Goal: Task Accomplishment & Management: Manage account settings

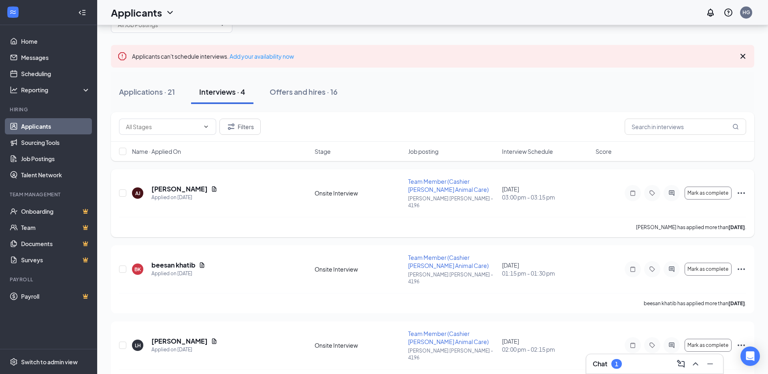
scroll to position [40, 0]
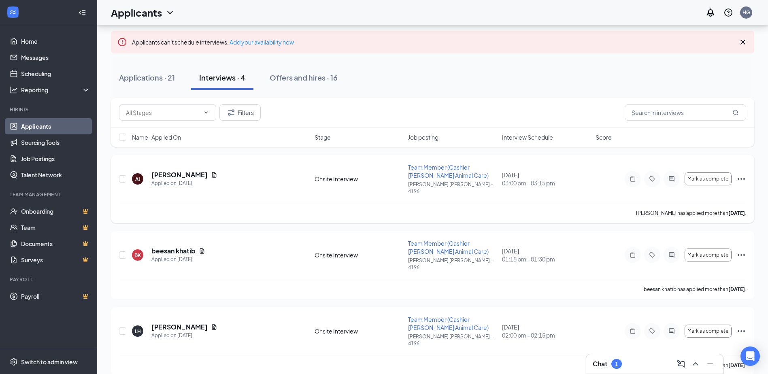
click at [742, 178] on icon "Ellipses" at bounding box center [741, 179] width 10 height 10
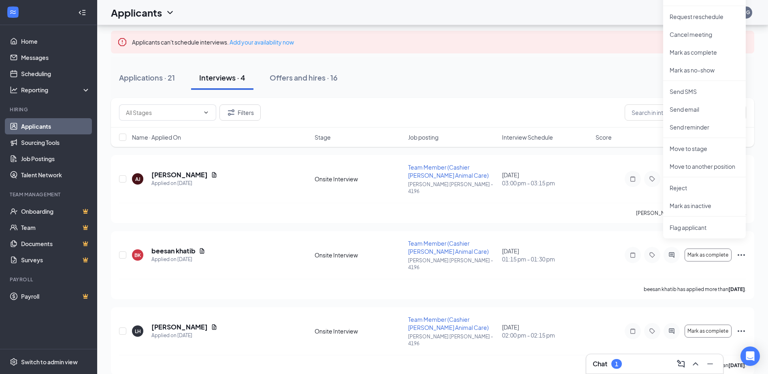
click at [557, 101] on div "Filters" at bounding box center [432, 113] width 643 height 30
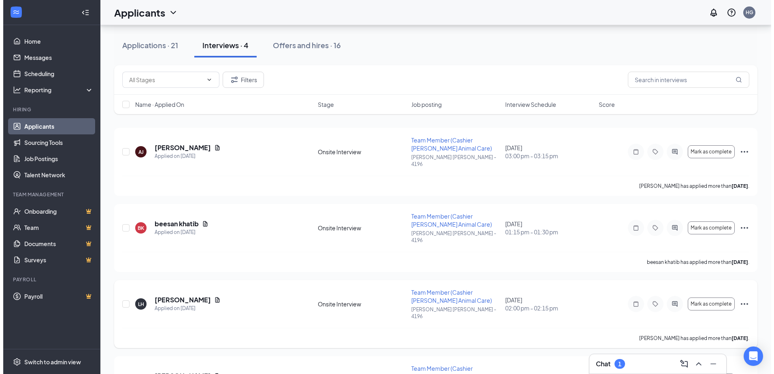
scroll to position [100, 0]
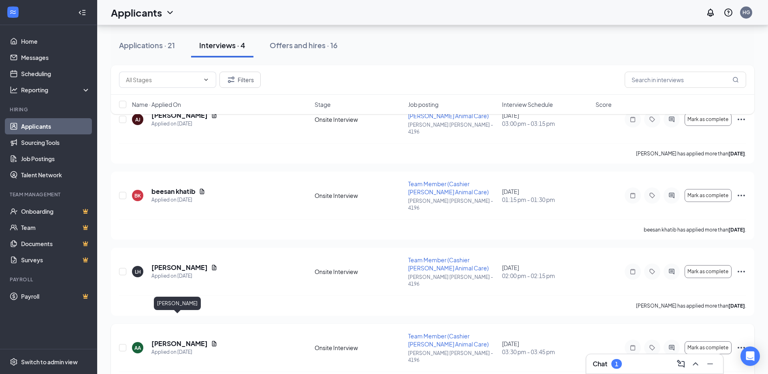
click at [164, 339] on h5 "[PERSON_NAME]" at bounding box center [179, 343] width 56 height 9
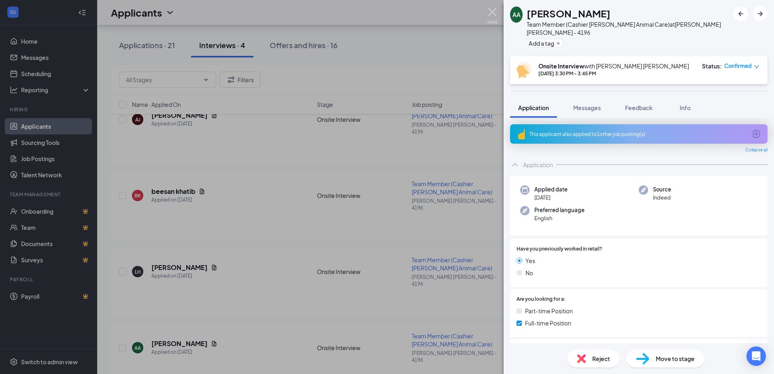
click at [493, 17] on img at bounding box center [492, 16] width 10 height 16
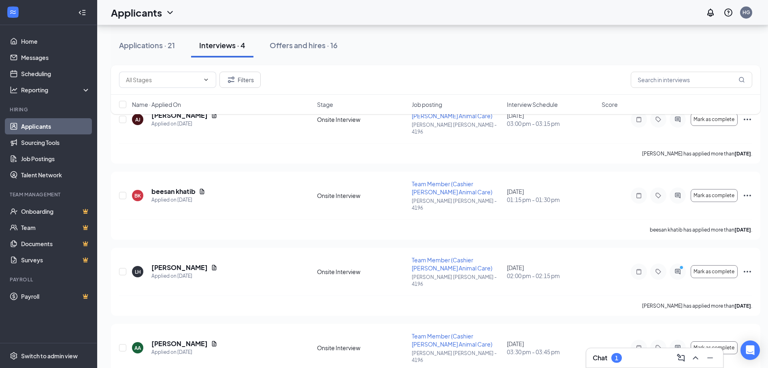
scroll to position [106, 0]
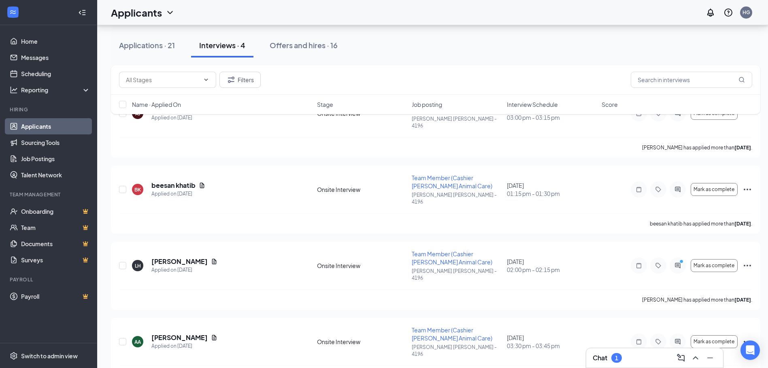
click at [604, 353] on h3 "Chat" at bounding box center [600, 357] width 15 height 9
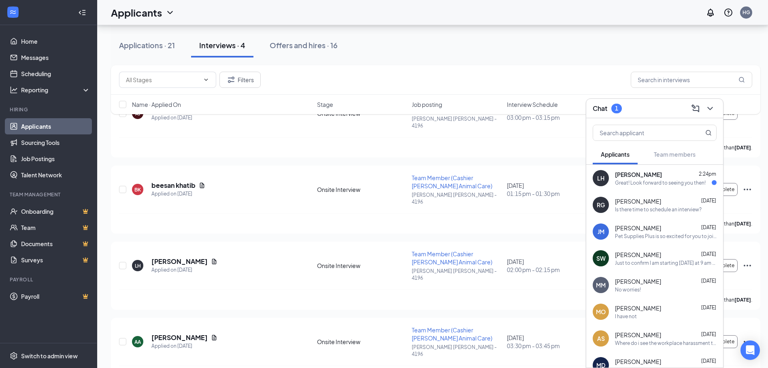
click at [643, 189] on div "LH [PERSON_NAME] 2:24pm Great! Look forward to seeing you then!" at bounding box center [654, 178] width 137 height 27
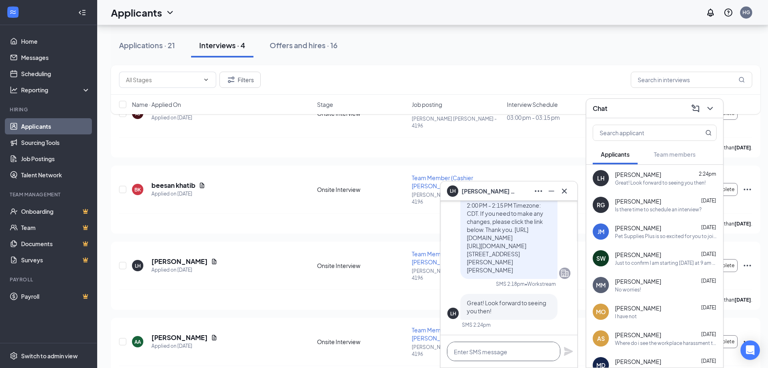
click at [505, 349] on textarea at bounding box center [503, 351] width 113 height 19
type textarea "Thank you! See you [DATE]."
click at [568, 349] on icon "Plane" at bounding box center [568, 351] width 9 height 9
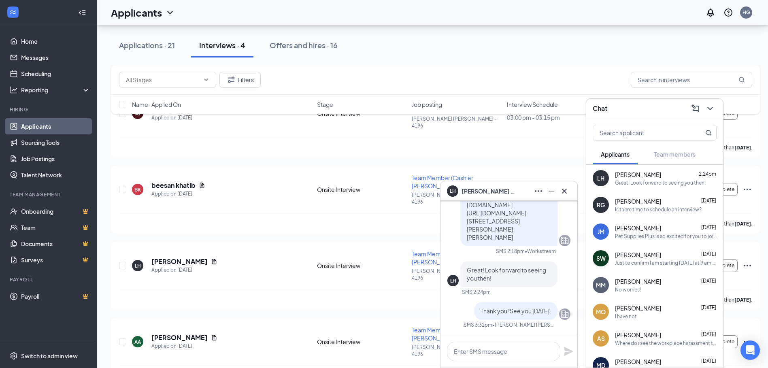
click at [502, 190] on div "LH [PERSON_NAME]" at bounding box center [509, 191] width 124 height 13
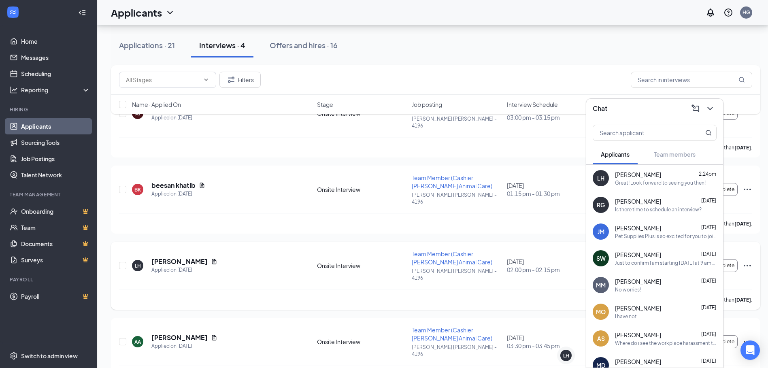
click at [389, 289] on div "[PERSON_NAME] has applied more than [DATE] ." at bounding box center [435, 299] width 633 height 20
click at [284, 242] on div "LH [PERSON_NAME] Applied on [DATE] Onsite Interview Team Member (Cashier [PERSO…" at bounding box center [435, 276] width 649 height 68
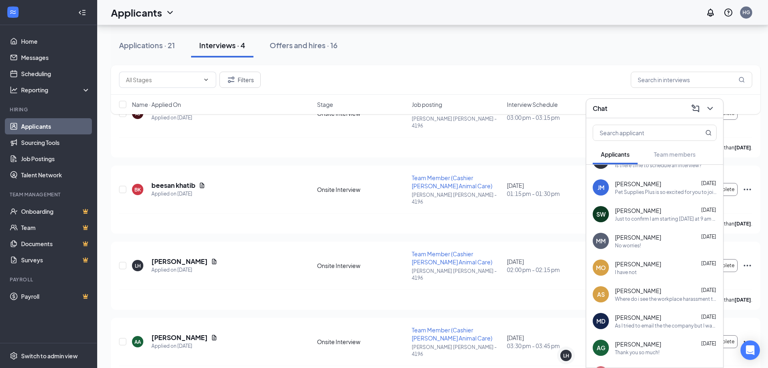
scroll to position [105, 0]
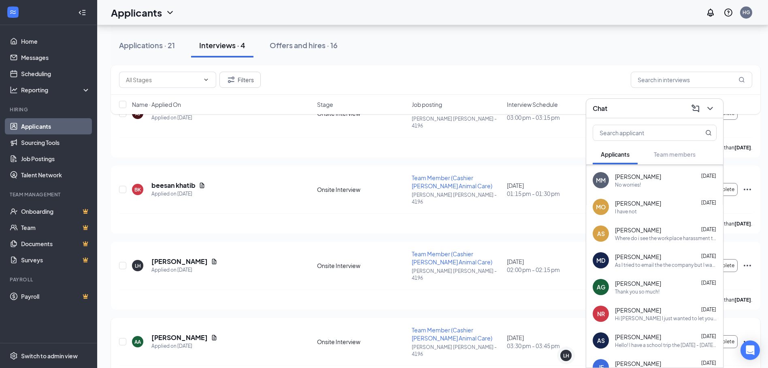
click at [758, 318] on div "AA [PERSON_NAME] Applied on [DATE] Onsite Interview Team Member (Cashier [PERSO…" at bounding box center [435, 352] width 649 height 68
click at [747, 341] on icon "Ellipses" at bounding box center [747, 342] width 7 height 2
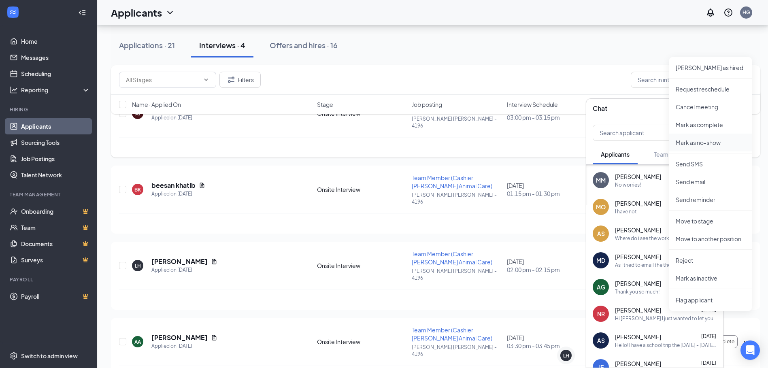
click at [706, 142] on p "Mark as no-show" at bounding box center [711, 142] width 70 height 8
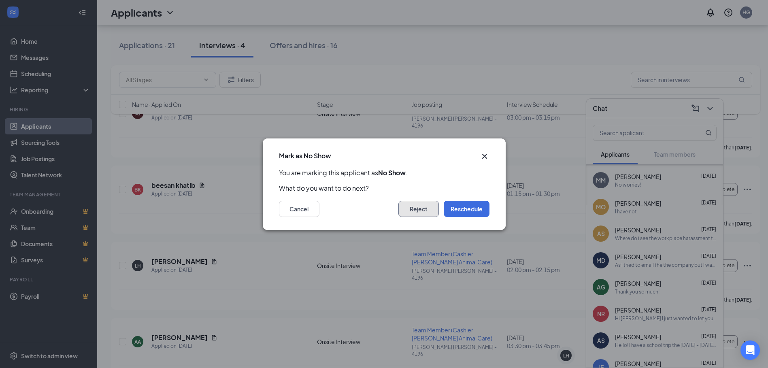
click at [417, 212] on button "Reject" at bounding box center [418, 209] width 40 height 16
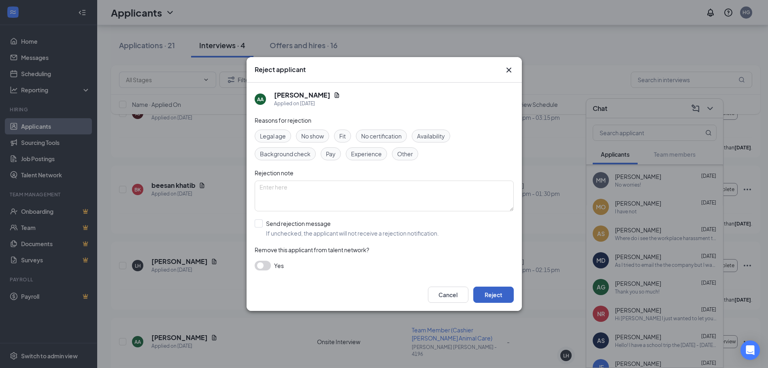
click at [485, 295] on button "Reject" at bounding box center [493, 295] width 40 height 16
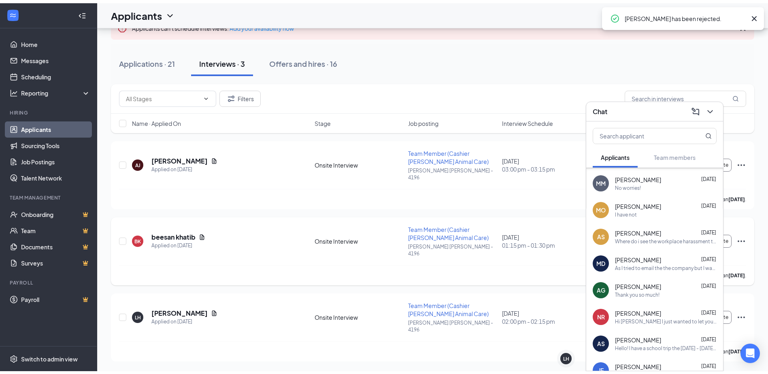
scroll to position [31, 0]
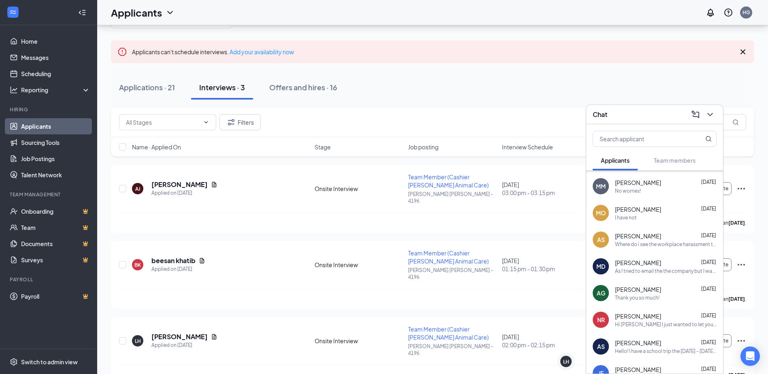
click at [599, 85] on div "Applications · 21 Interviews · 3 Offers and hires · 16" at bounding box center [432, 87] width 643 height 24
click at [415, 80] on div "Applications · 21 Interviews · 3 Offers and hires · 16" at bounding box center [432, 87] width 643 height 24
click at [267, 192] on div "[PERSON_NAME] [PERSON_NAME] Applied on [DATE]" at bounding box center [221, 188] width 178 height 17
click at [712, 113] on icon "ChevronDown" at bounding box center [709, 114] width 5 height 3
